Goal: Task Accomplishment & Management: Use online tool/utility

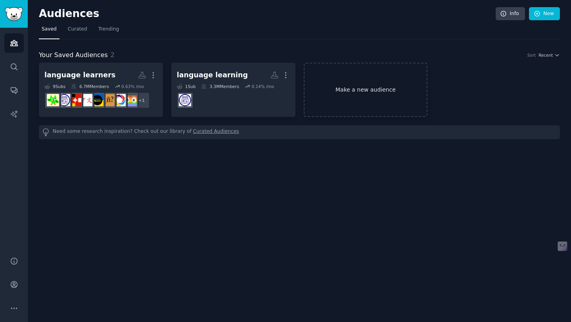
click at [375, 85] on link "Make a new audience" at bounding box center [366, 90] width 124 height 54
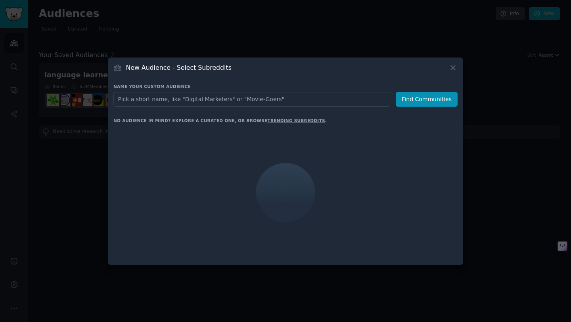
click at [306, 96] on input "text" at bounding box center [251, 99] width 277 height 15
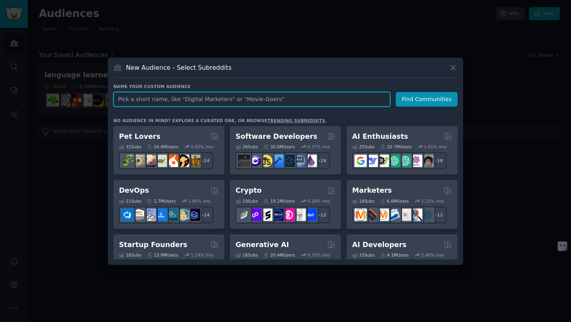
paste input "MD [PERSON_NAME]"
type input "MD [PERSON_NAME]"
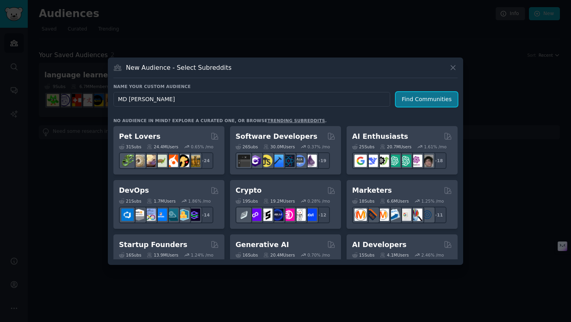
click at [411, 100] on button "Find Communities" at bounding box center [427, 99] width 62 height 15
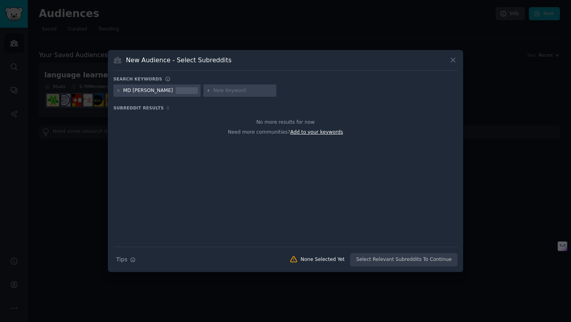
click at [321, 133] on span "Add to your keywords" at bounding box center [316, 132] width 53 height 6
paste input "ProductManagement"
type input "ProductManagement"
click at [324, 134] on span "Add to your keywords" at bounding box center [316, 132] width 53 height 6
click at [314, 144] on div "No more results for now Need more communities? Add to your keywords" at bounding box center [285, 179] width 344 height 133
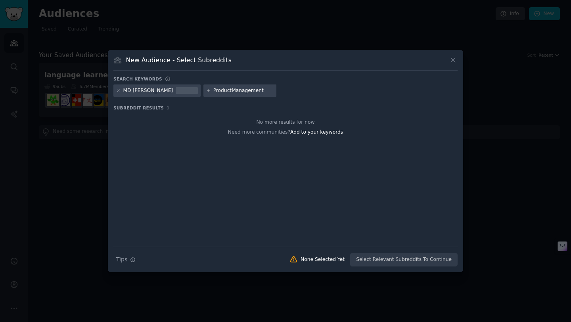
click at [390, 260] on div "Search Tips Tips None Selected Yet Select Relevant Subreddits To Continue" at bounding box center [285, 257] width 344 height 20
click at [455, 59] on icon at bounding box center [453, 60] width 8 height 8
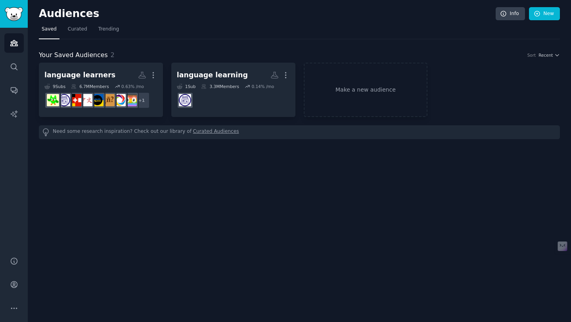
click at [214, 130] on link "Curated Audiences" at bounding box center [216, 132] width 46 height 8
click at [17, 67] on icon "Sidebar" at bounding box center [14, 67] width 8 height 8
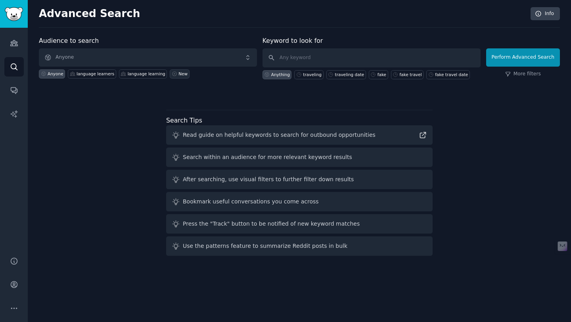
click at [178, 75] on div "New" at bounding box center [182, 74] width 9 height 6
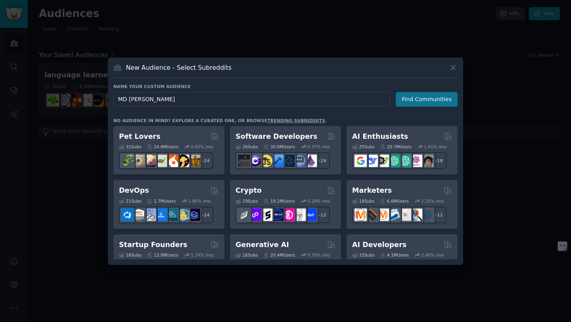
type input "MD [PERSON_NAME]"
click at [409, 104] on button "Find Communities" at bounding box center [427, 99] width 62 height 15
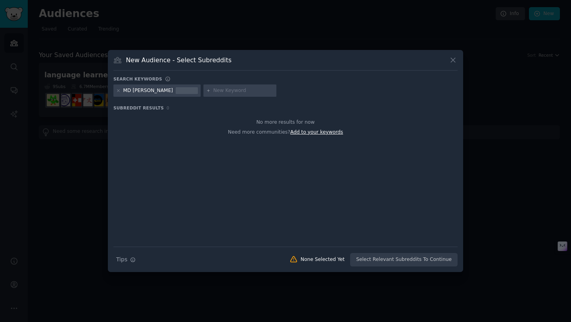
click at [334, 130] on span "Add to your keywords" at bounding box center [316, 132] width 53 height 6
click at [456, 59] on icon at bounding box center [453, 60] width 8 height 8
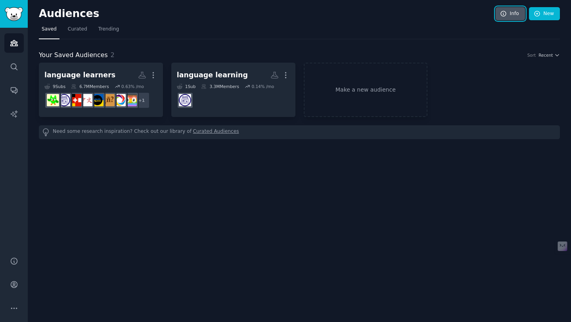
click at [511, 12] on link "Info" at bounding box center [509, 13] width 29 height 13
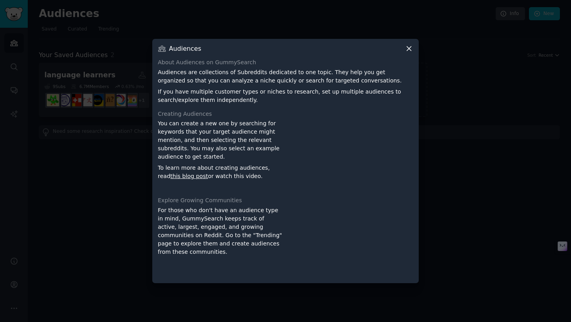
click at [407, 48] on icon at bounding box center [409, 48] width 8 height 8
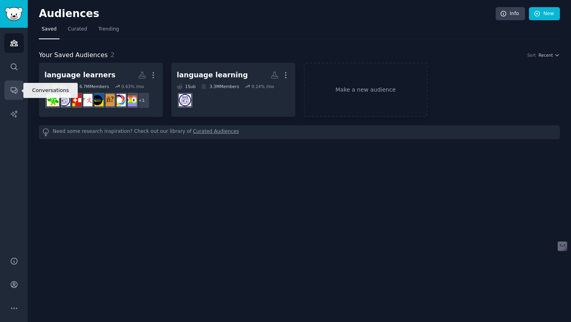
click at [12, 92] on icon "Sidebar" at bounding box center [14, 91] width 6 height 6
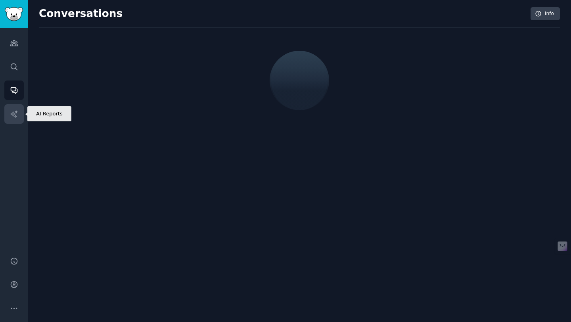
click at [14, 113] on icon "Sidebar" at bounding box center [14, 114] width 8 height 8
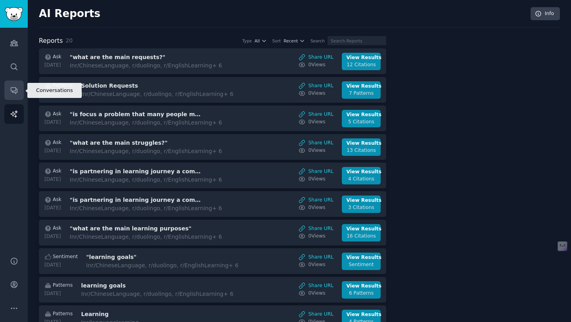
click at [11, 82] on link "Conversations" at bounding box center [13, 89] width 19 height 19
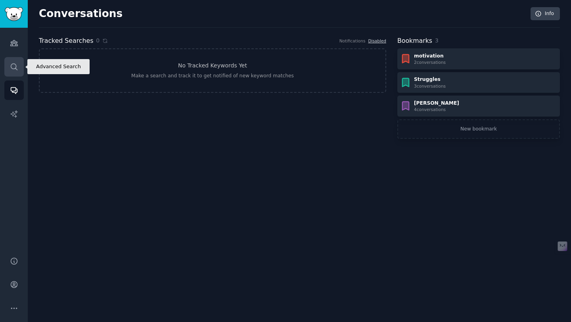
click at [10, 58] on link "Search" at bounding box center [13, 66] width 19 height 19
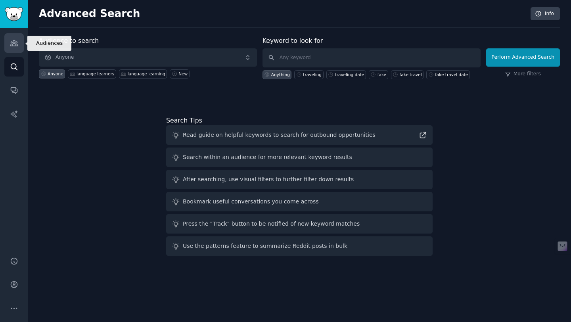
click at [6, 41] on link "Audiences" at bounding box center [13, 42] width 19 height 19
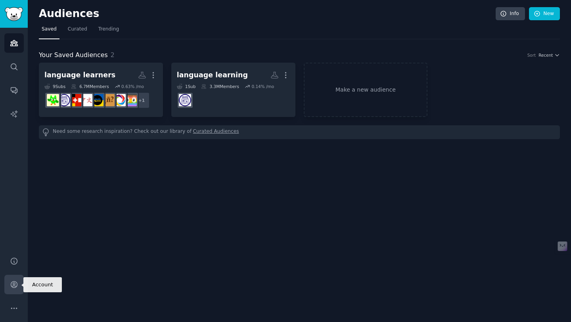
click at [11, 291] on link "Account" at bounding box center [13, 284] width 19 height 19
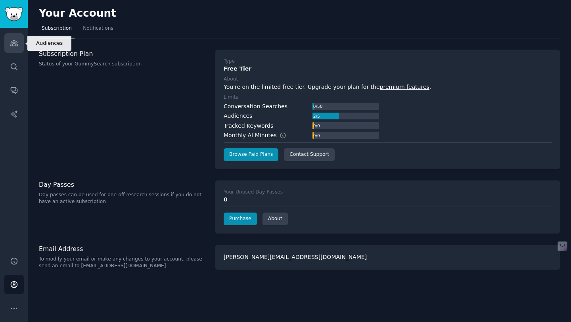
click at [18, 48] on link "Audiences" at bounding box center [13, 42] width 19 height 19
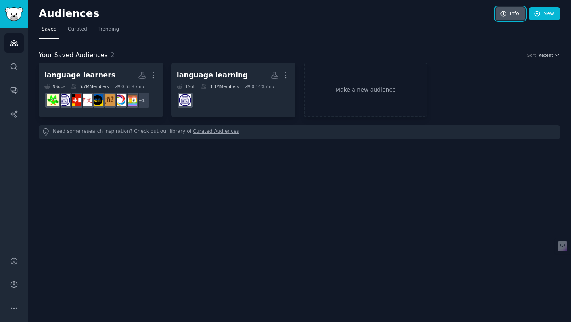
click at [511, 14] on link "Info" at bounding box center [509, 13] width 29 height 13
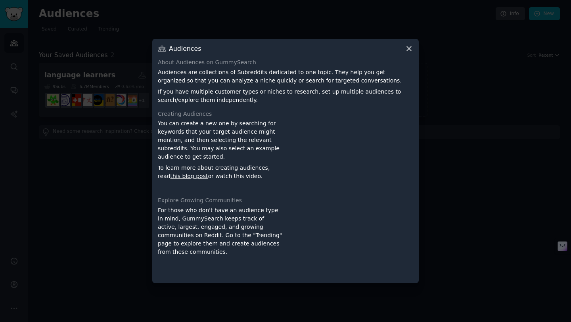
click at [406, 49] on icon at bounding box center [409, 48] width 8 height 8
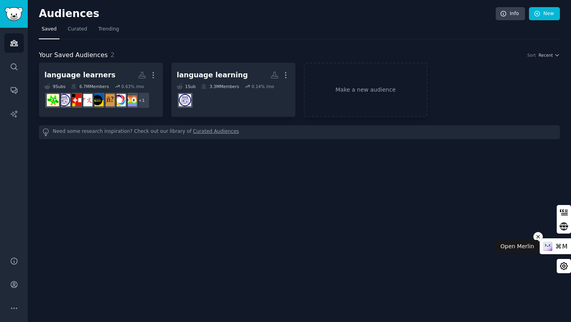
click at [536, 236] on icon at bounding box center [538, 237] width 6 height 10
click at [545, 57] on span "Recent" at bounding box center [545, 55] width 14 height 6
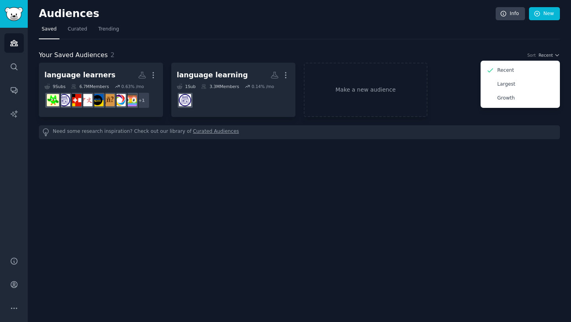
click at [487, 32] on nav "Saved Curated Trending" at bounding box center [299, 31] width 521 height 16
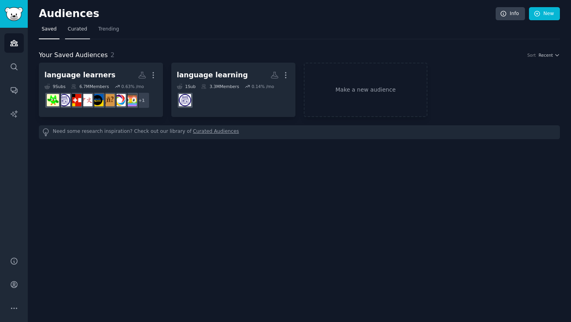
click at [71, 30] on span "Curated" at bounding box center [77, 29] width 19 height 7
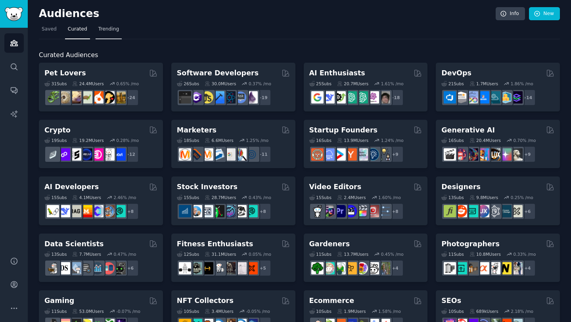
click at [116, 29] on span "Trending" at bounding box center [108, 29] width 21 height 7
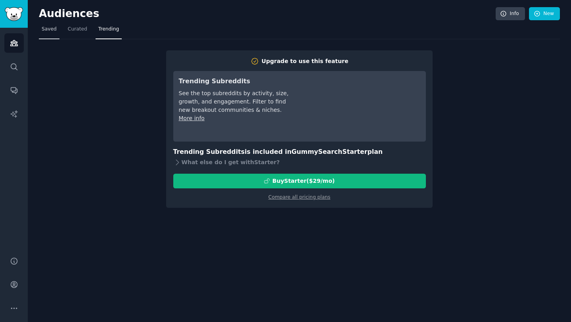
click at [51, 23] on link "Saved" at bounding box center [49, 31] width 21 height 16
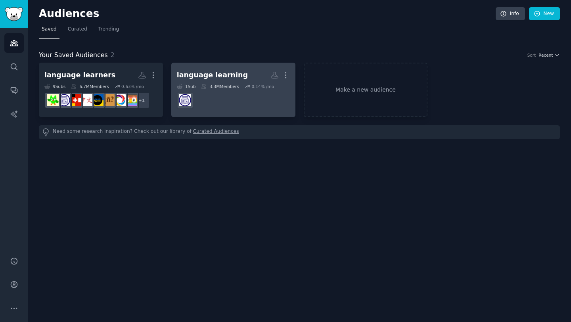
click at [260, 94] on dd at bounding box center [233, 100] width 113 height 22
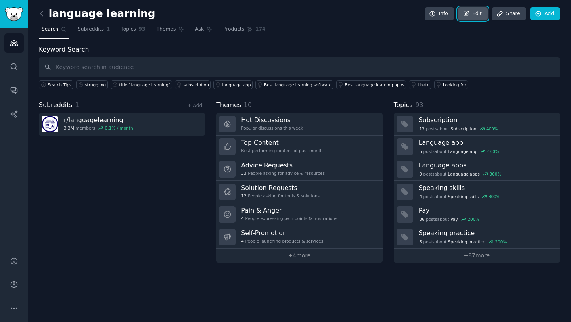
click at [474, 17] on link "Edit" at bounding box center [473, 13] width 30 height 13
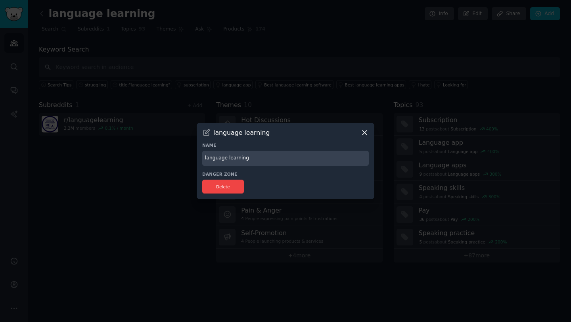
click at [363, 132] on icon at bounding box center [364, 132] width 4 height 4
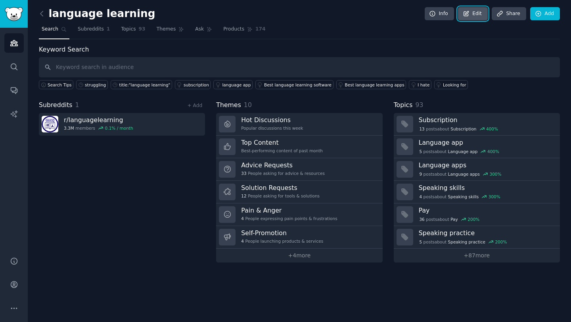
click at [472, 17] on link "Edit" at bounding box center [473, 13] width 30 height 13
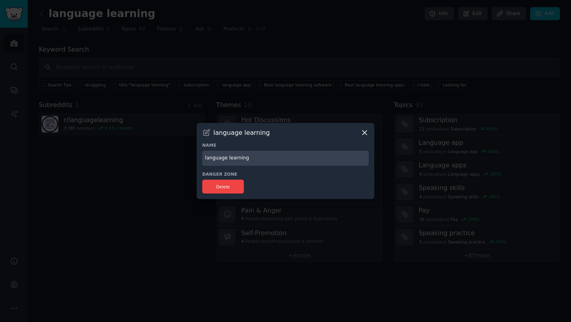
click at [266, 162] on input "language learning" at bounding box center [285, 158] width 166 height 15
click at [360, 131] on icon at bounding box center [364, 132] width 8 height 8
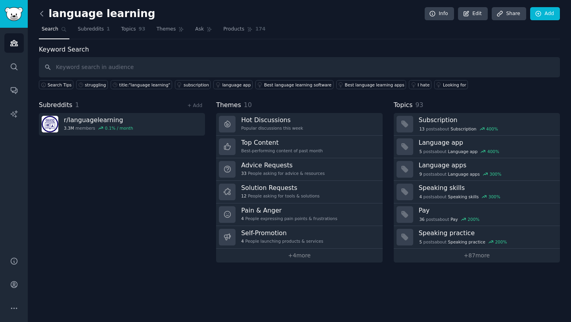
click at [46, 14] on icon at bounding box center [42, 14] width 8 height 8
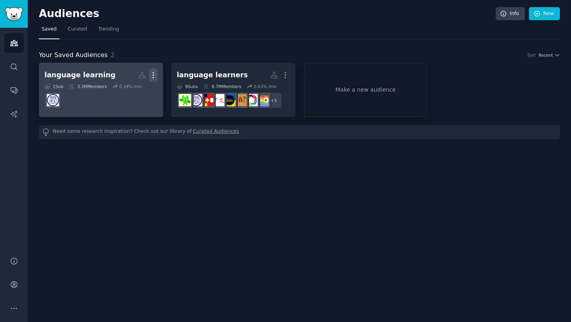
click at [156, 74] on icon "button" at bounding box center [153, 75] width 8 height 8
click at [137, 75] on link "View" at bounding box center [126, 78] width 38 height 17
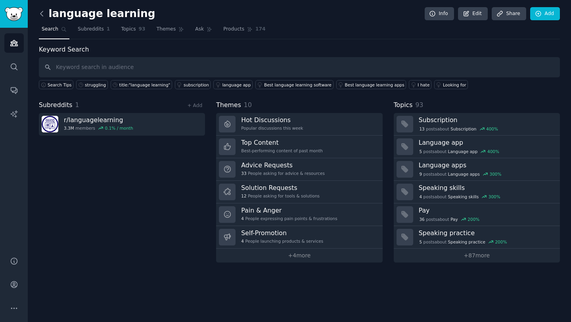
click at [39, 12] on icon at bounding box center [42, 14] width 8 height 8
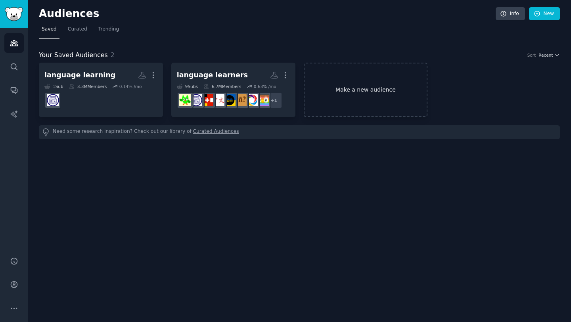
click at [358, 80] on link "Make a new audience" at bounding box center [366, 90] width 124 height 54
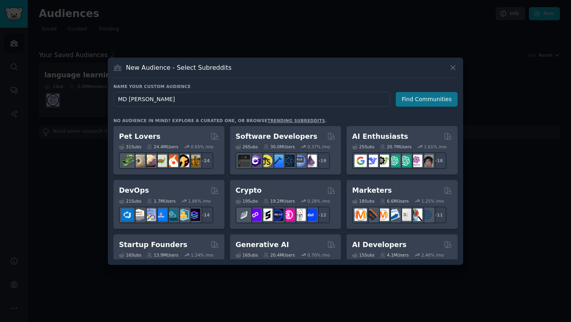
type input "MD [PERSON_NAME]"
click at [424, 97] on button "Find Communities" at bounding box center [427, 99] width 62 height 15
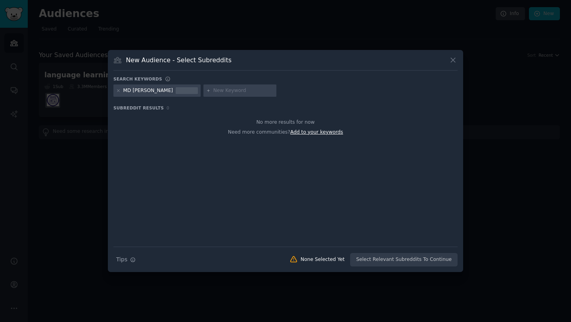
click at [303, 132] on span "Add to your keywords" at bounding box center [316, 132] width 53 height 6
click at [117, 90] on icon at bounding box center [118, 90] width 4 height 4
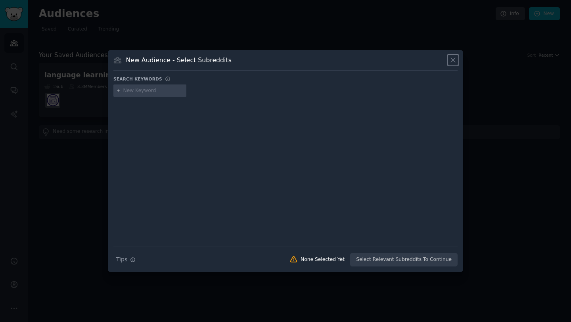
click at [456, 56] on icon at bounding box center [453, 60] width 8 height 8
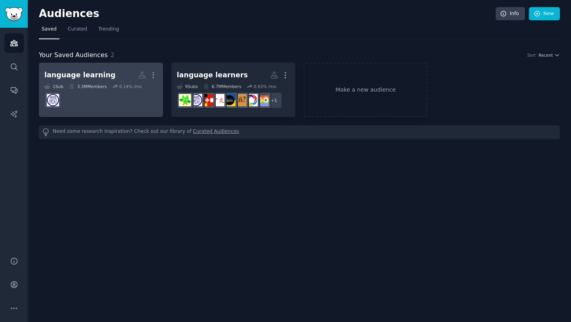
click at [145, 90] on dd at bounding box center [100, 100] width 113 height 22
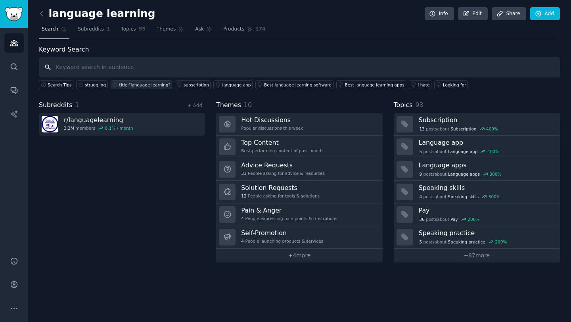
paste input "Product Manager"
type input "Product Manager"
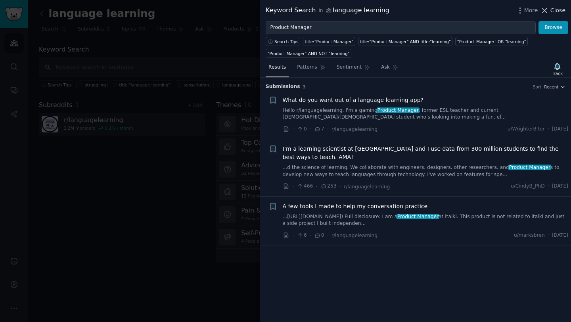
click at [549, 9] on icon at bounding box center [544, 10] width 8 height 8
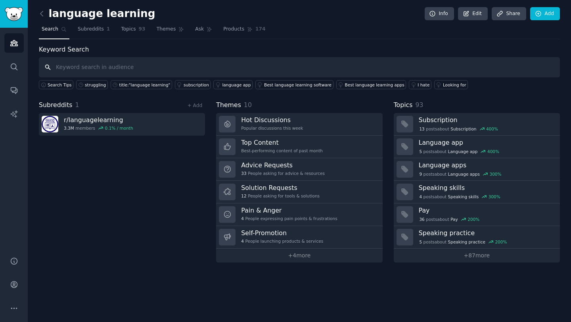
click at [113, 65] on input "text" at bounding box center [299, 67] width 521 height 20
paste input "AI adoption"
type input "AI adoption"
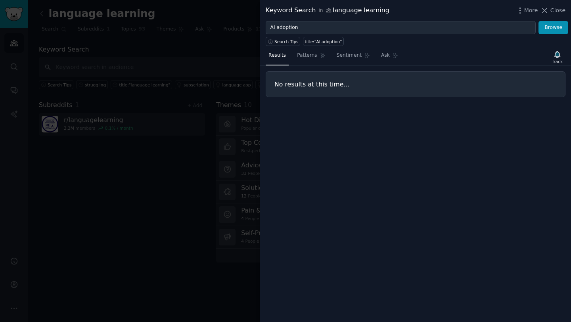
click at [173, 53] on div at bounding box center [285, 161] width 571 height 322
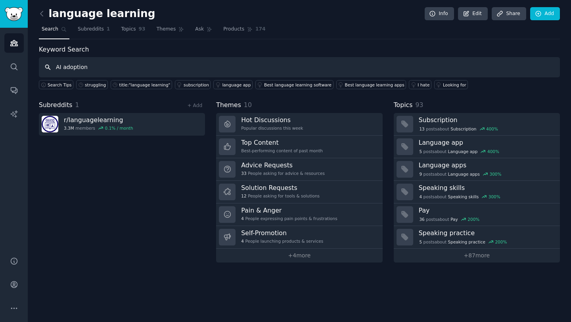
drag, startPoint x: 63, startPoint y: 66, endPoint x: 107, endPoint y: 66, distance: 43.6
click at [107, 66] on input "AI adoption" at bounding box center [299, 67] width 521 height 20
type input "AI"
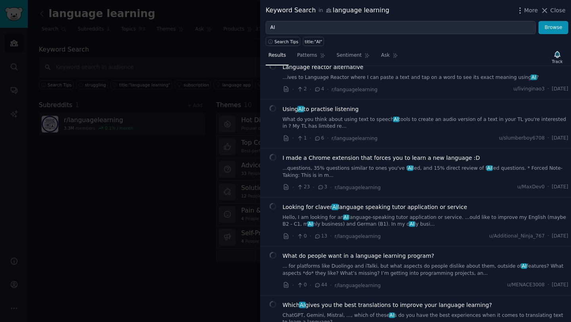
scroll to position [606, 0]
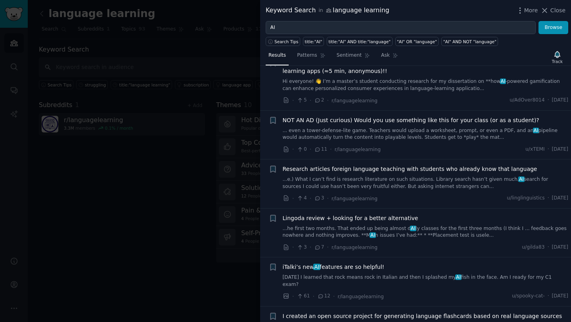
click at [75, 184] on div at bounding box center [285, 161] width 571 height 322
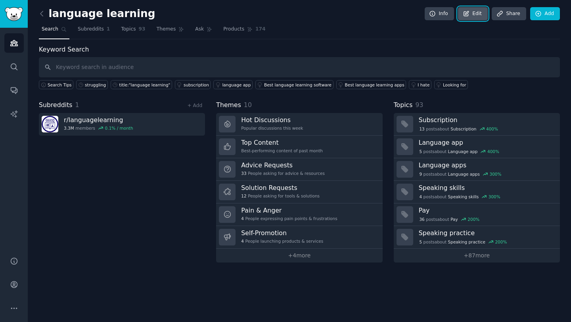
click at [480, 15] on link "Edit" at bounding box center [473, 13] width 30 height 13
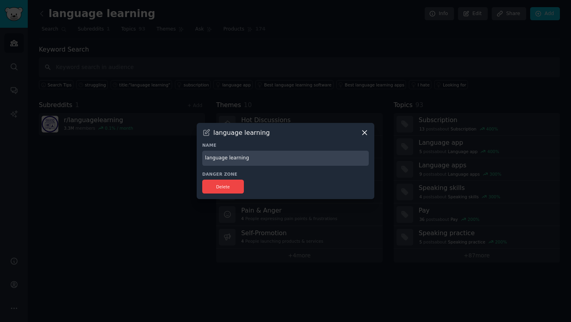
click at [366, 130] on icon at bounding box center [364, 132] width 4 height 4
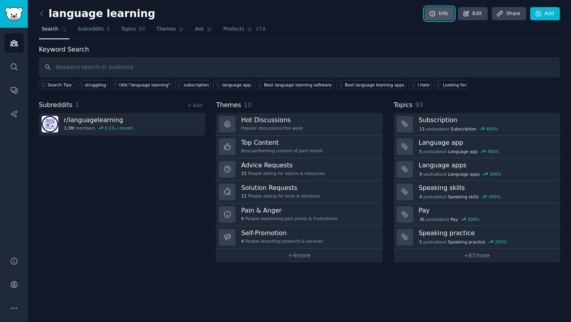
click at [440, 12] on link "Info" at bounding box center [439, 13] width 29 height 13
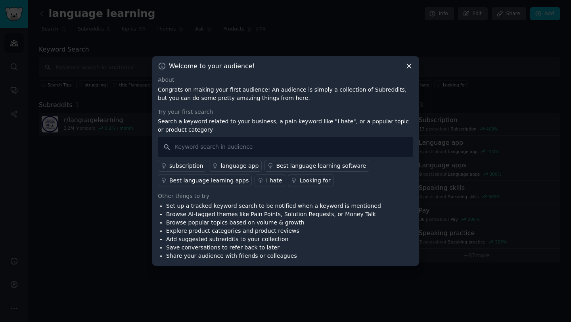
click at [407, 68] on icon at bounding box center [409, 66] width 8 height 8
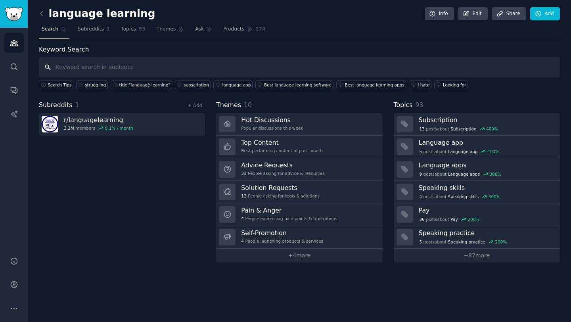
click at [154, 67] on input "text" at bounding box center [299, 67] width 521 height 20
click at [288, 70] on input "text" at bounding box center [299, 67] width 521 height 20
paste input "AI adoption"
drag, startPoint x: 62, startPoint y: 67, endPoint x: 124, endPoint y: 69, distance: 61.5
click at [124, 69] on input "AI adoption" at bounding box center [299, 67] width 521 height 20
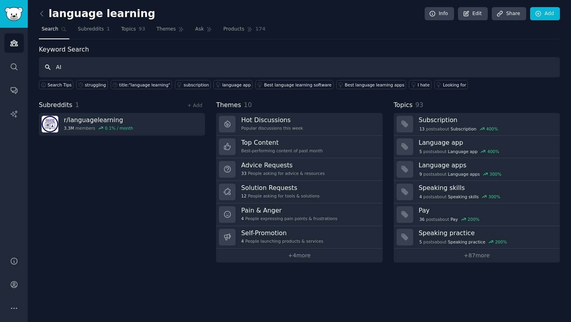
type input "AI"
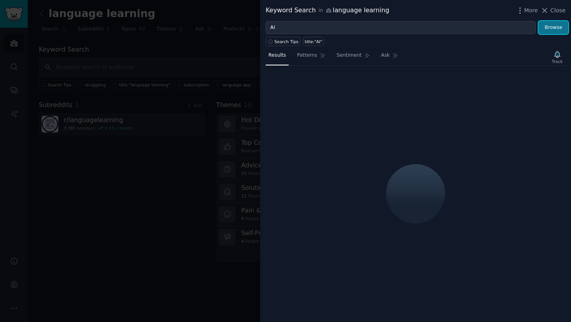
click at [545, 25] on button "Browse" at bounding box center [553, 27] width 30 height 13
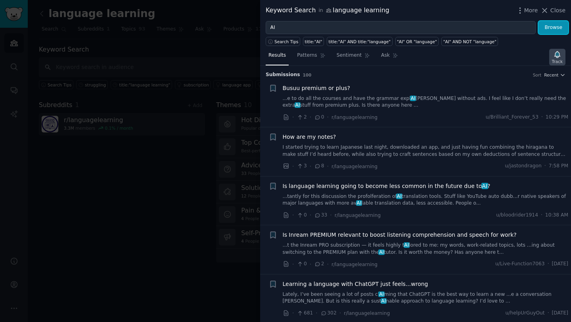
click at [557, 59] on div "Track" at bounding box center [557, 62] width 11 height 6
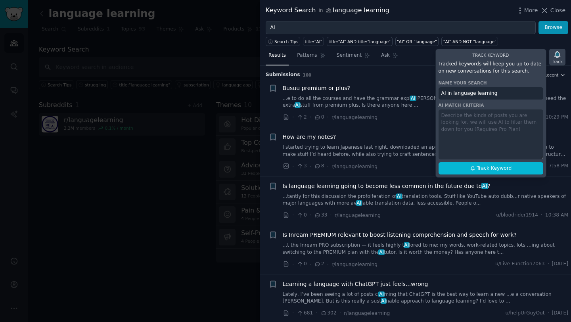
click at [557, 59] on div "Track" at bounding box center [557, 62] width 11 height 6
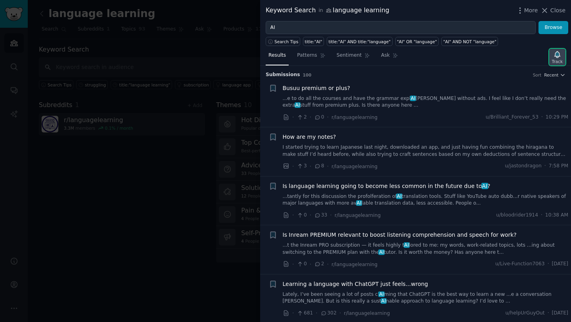
click at [555, 57] on icon "button" at bounding box center [557, 54] width 8 height 8
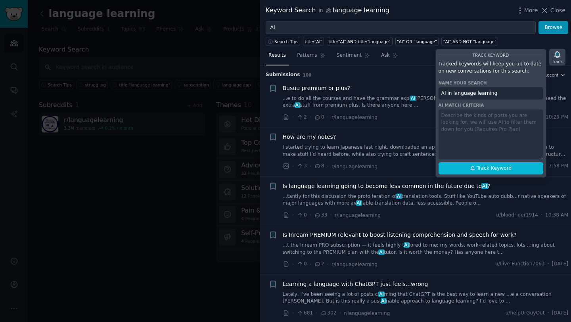
click at [555, 57] on icon "button" at bounding box center [557, 54] width 8 height 8
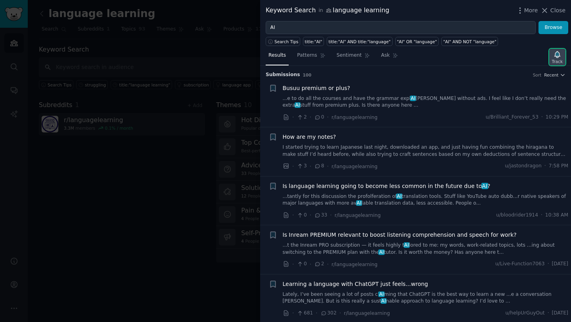
click at [551, 52] on div "Track" at bounding box center [557, 57] width 16 height 17
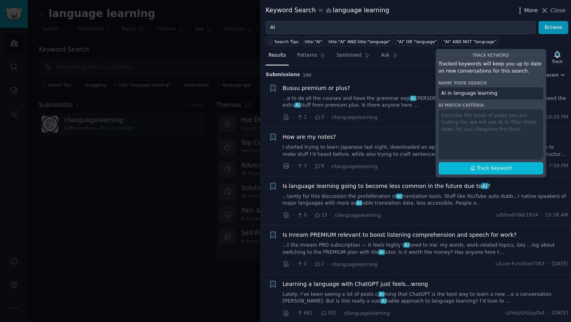
click at [522, 11] on icon "button" at bounding box center [520, 10] width 8 height 8
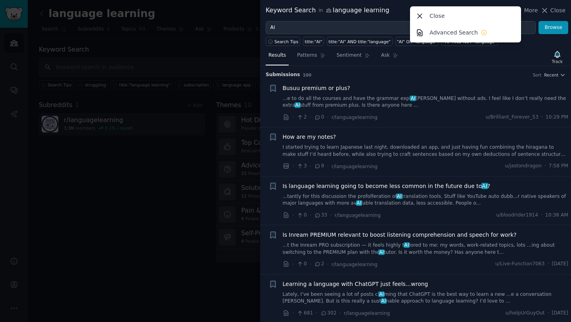
click at [456, 70] on div "Submission s 100 Sort Recent" at bounding box center [416, 72] width 300 height 13
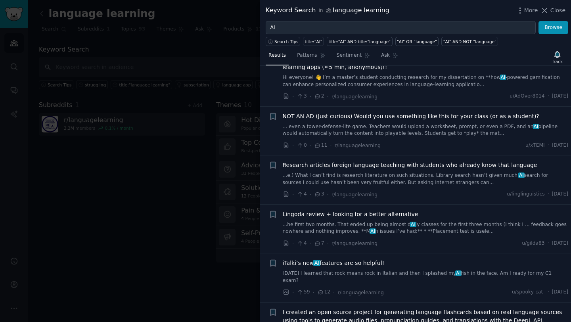
scroll to position [485, 0]
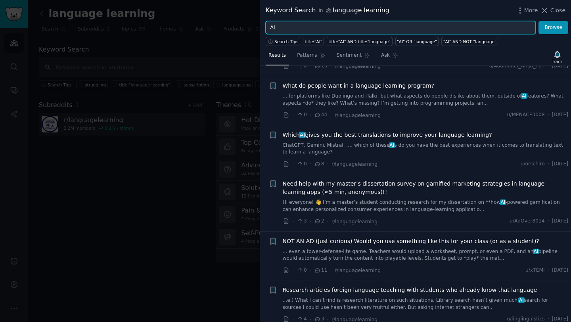
click at [300, 26] on input "AI" at bounding box center [401, 27] width 270 height 13
paste input "Product Manager"
click at [538, 21] on button "Browse" at bounding box center [553, 27] width 30 height 13
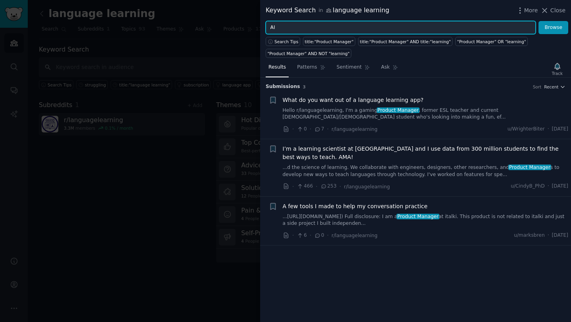
type input "AI"
click at [538, 21] on button "Browse" at bounding box center [553, 27] width 30 height 13
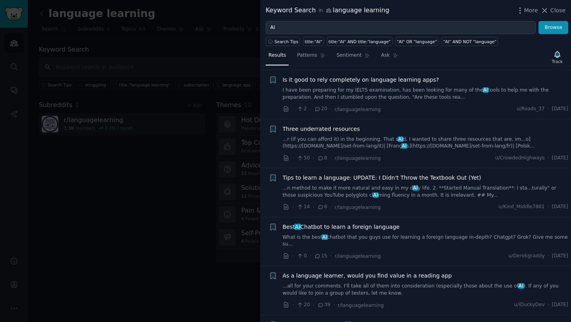
scroll to position [1194, 0]
copy div "Loremipsum d 983 Sita Consec + Adipi elitsed do eius? ...t in ut lab etd magnaa…"
drag, startPoint x: 264, startPoint y: 71, endPoint x: 570, endPoint y: 207, distance: 335.5
click at [570, 207] on div "Submission s 100 Sort Recent + Busuu premium or plus? ...e to do all the course…" at bounding box center [415, 194] width 311 height 256
